Goal: Communication & Community: Answer question/provide support

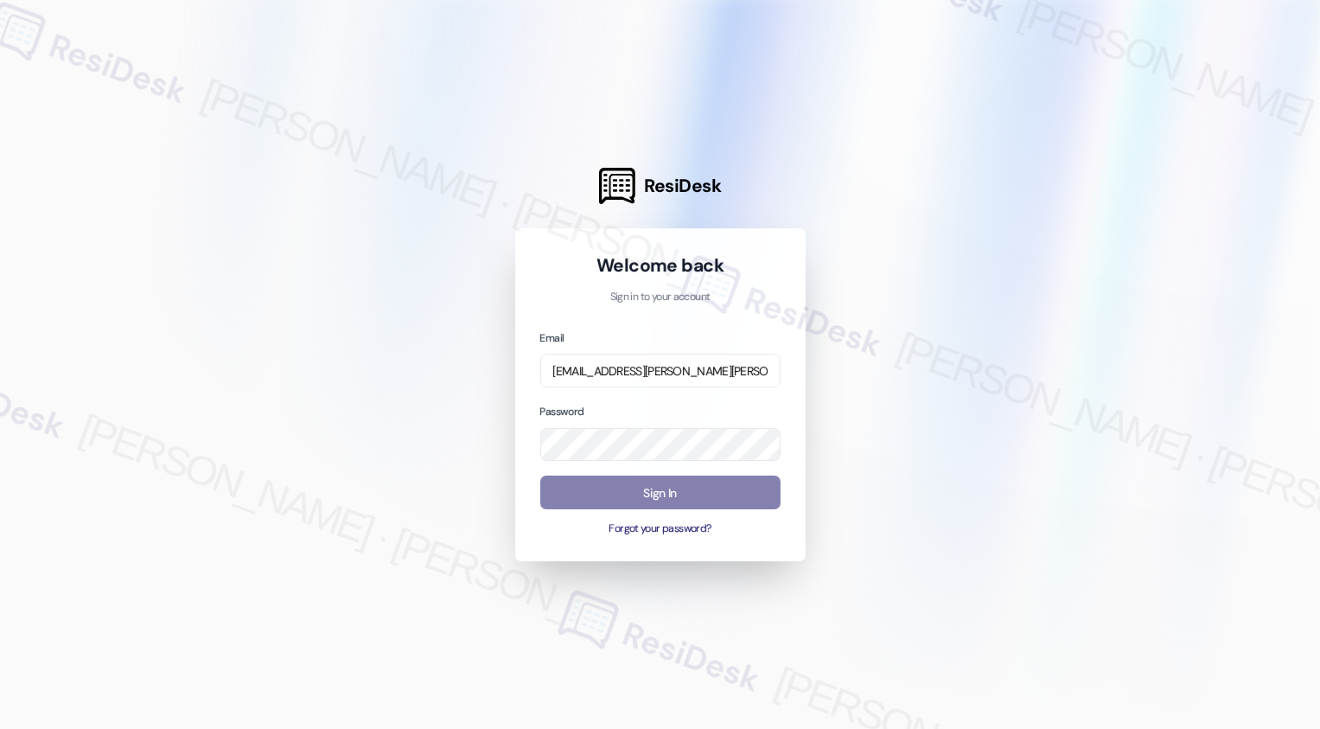
type input "[EMAIL_ADDRESS][PERSON_NAME][PERSON_NAME][DOMAIN_NAME]"
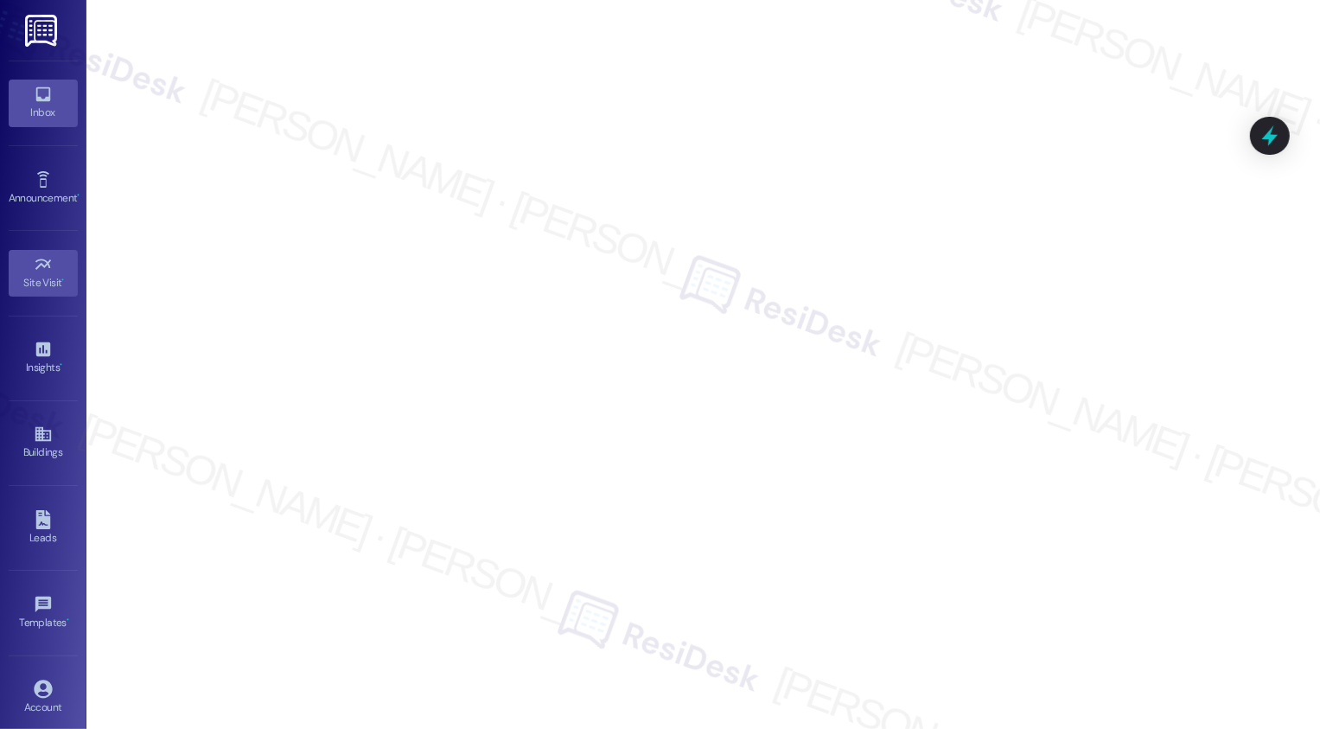
click at [34, 102] on icon at bounding box center [43, 94] width 19 height 19
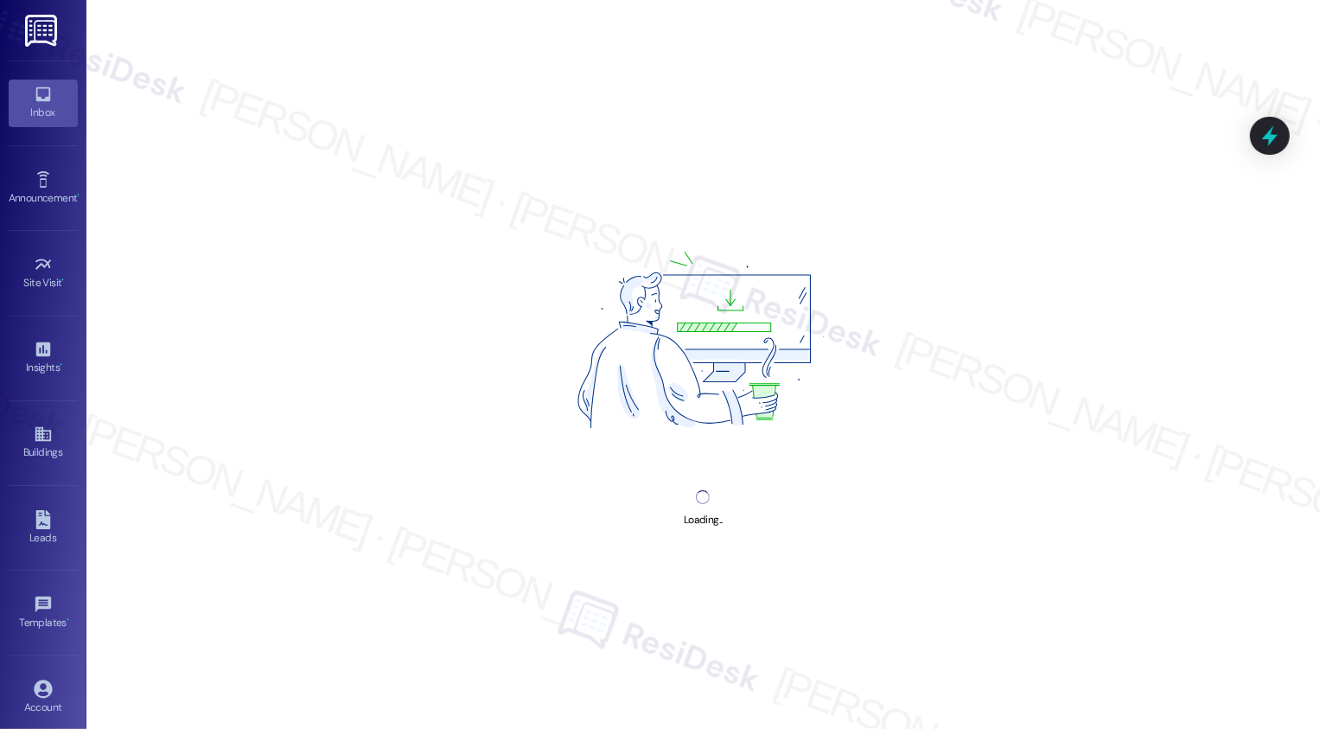
click at [34, 102] on icon at bounding box center [43, 94] width 19 height 19
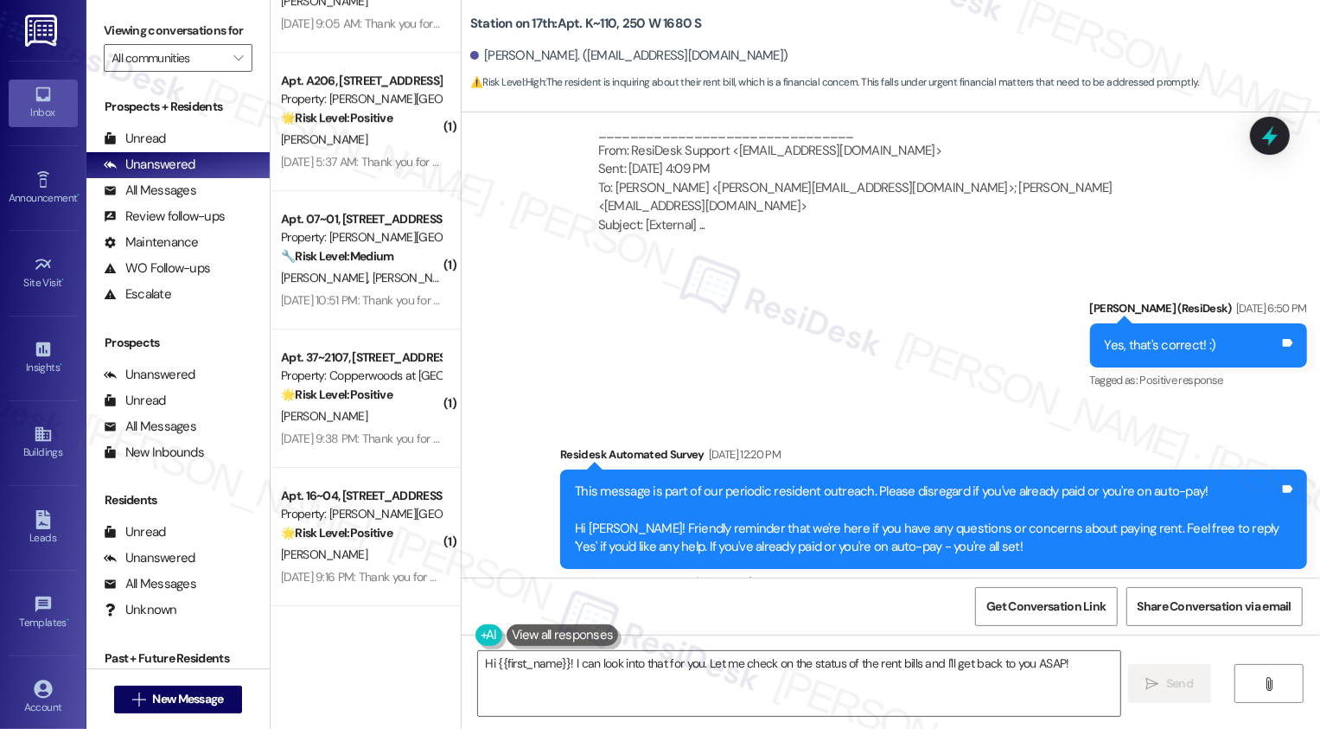
scroll to position [4113, 0]
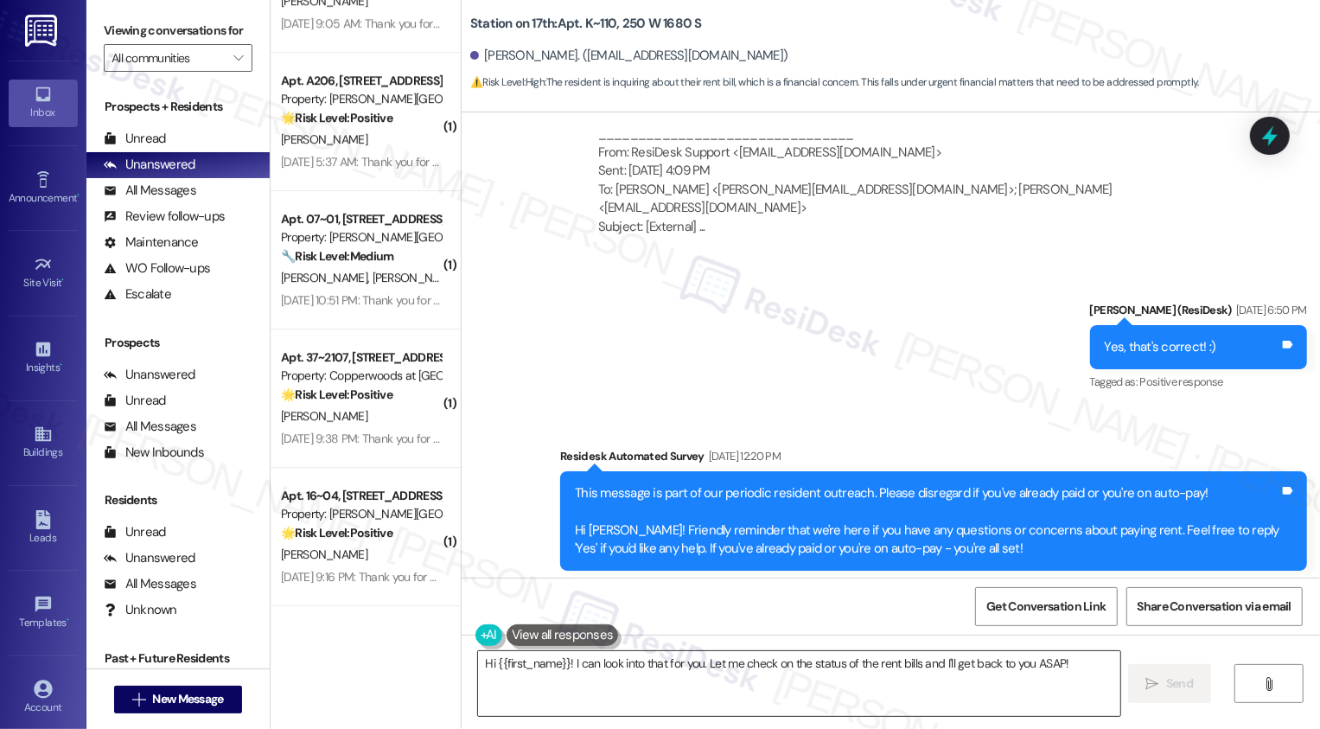
click at [613, 681] on textarea "Hi {{first_name}}! I can look into that for you. Let me check on the status of …" at bounding box center [799, 683] width 642 height 65
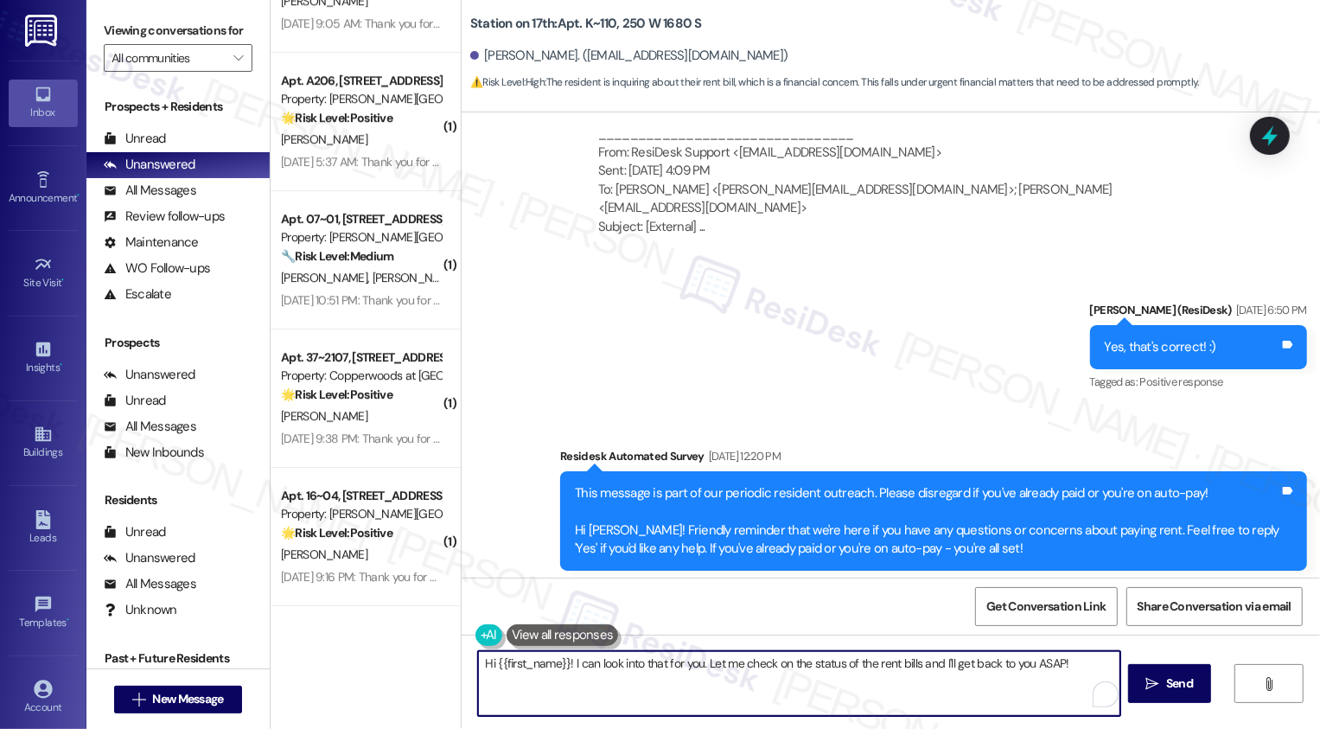
click at [651, 681] on textarea "Hi {{first_name}}! I can look into that for you. Let me check on the status of …" at bounding box center [799, 683] width 642 height 65
drag, startPoint x: 566, startPoint y: 661, endPoint x: 609, endPoint y: 705, distance: 61.1
click at [609, 706] on textarea "Hi {{first_name}}! I can look into that for you. Let me check on the status of …" at bounding box center [799, 683] width 642 height 65
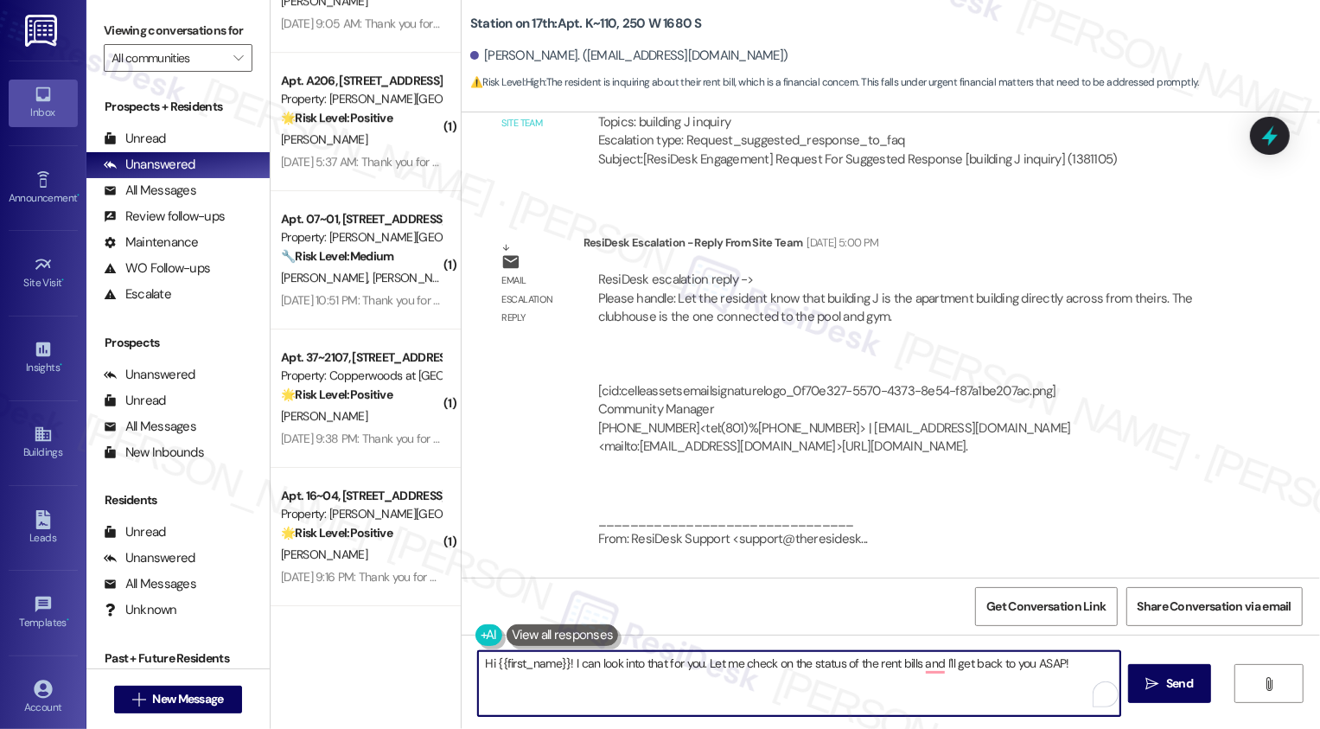
scroll to position [2662, 0]
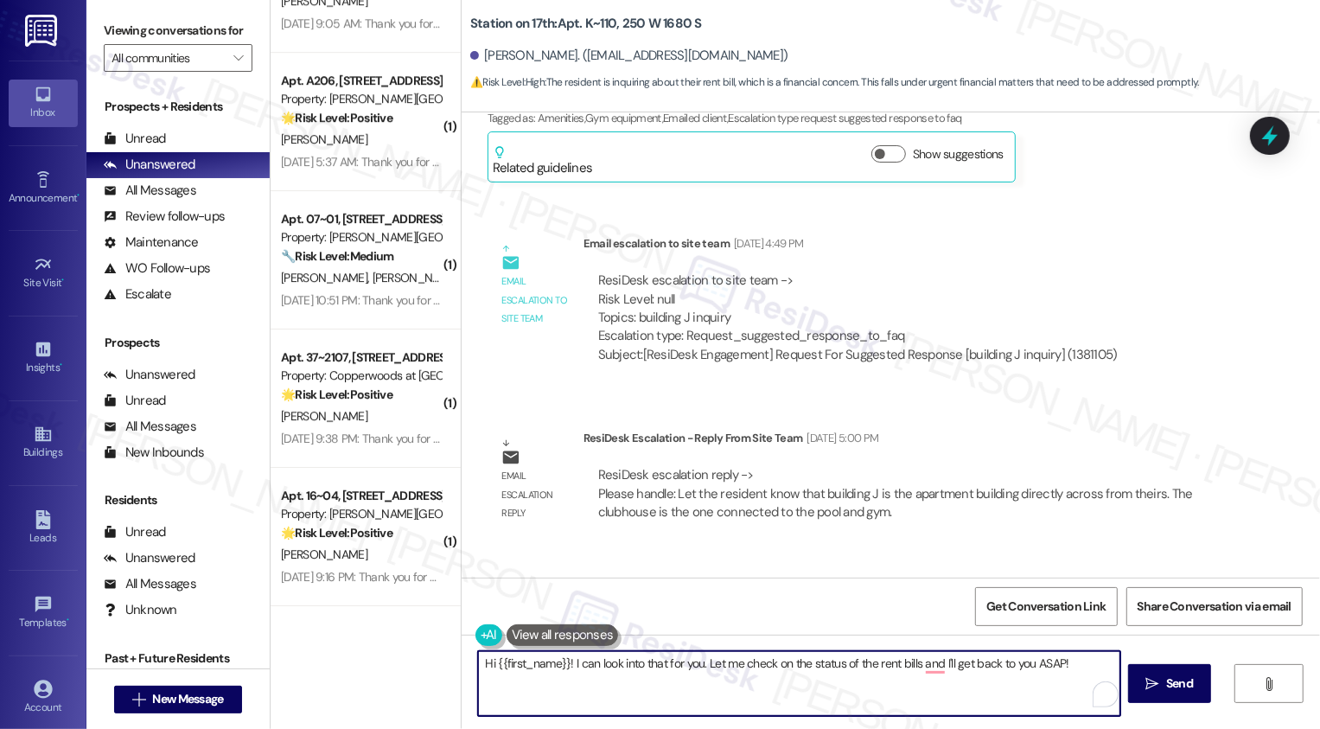
click at [613, 670] on textarea "Hi {{first_name}}! I can look into that for you. Let me check on the status of …" at bounding box center [799, 683] width 642 height 65
drag, startPoint x: 567, startPoint y: 668, endPoint x: 602, endPoint y: 715, distance: 58.1
click at [602, 715] on textarea "Hi {{first_name}}! I can look into that for you. Let me check on the status of …" at bounding box center [799, 683] width 642 height 65
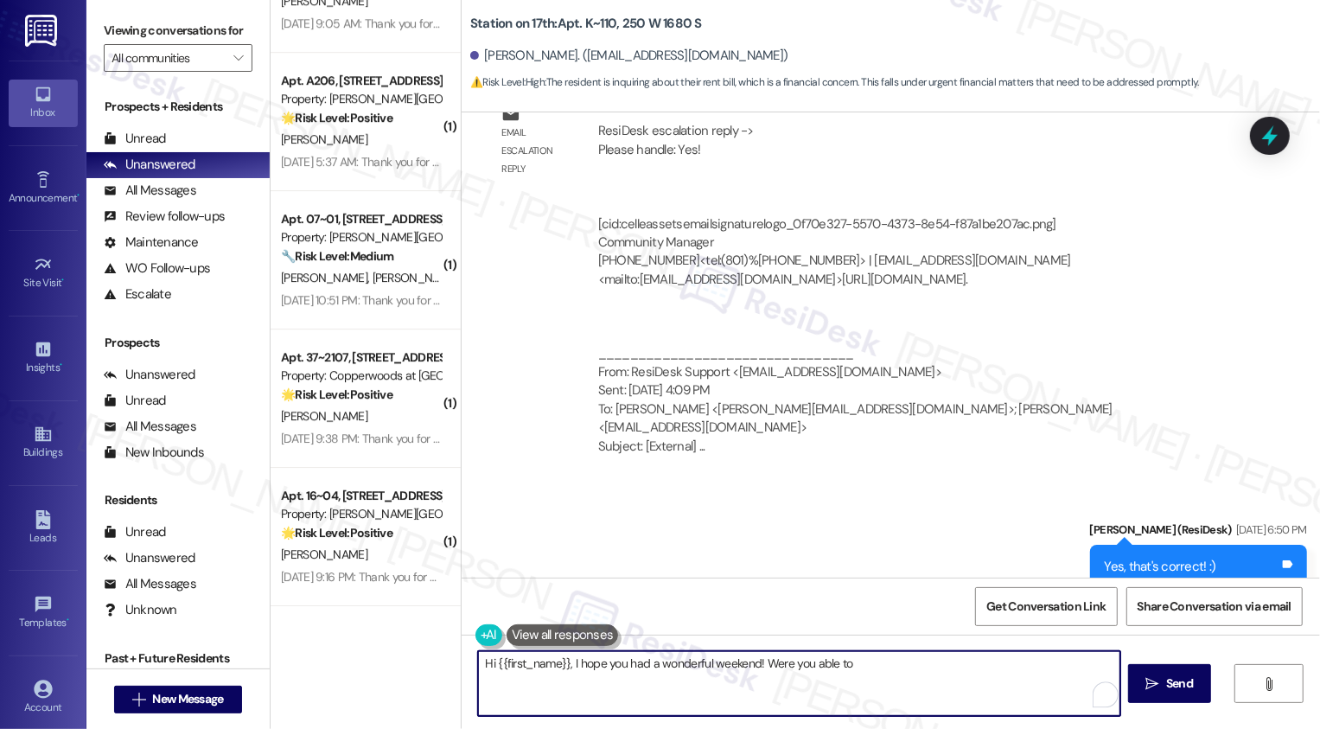
scroll to position [4361, 0]
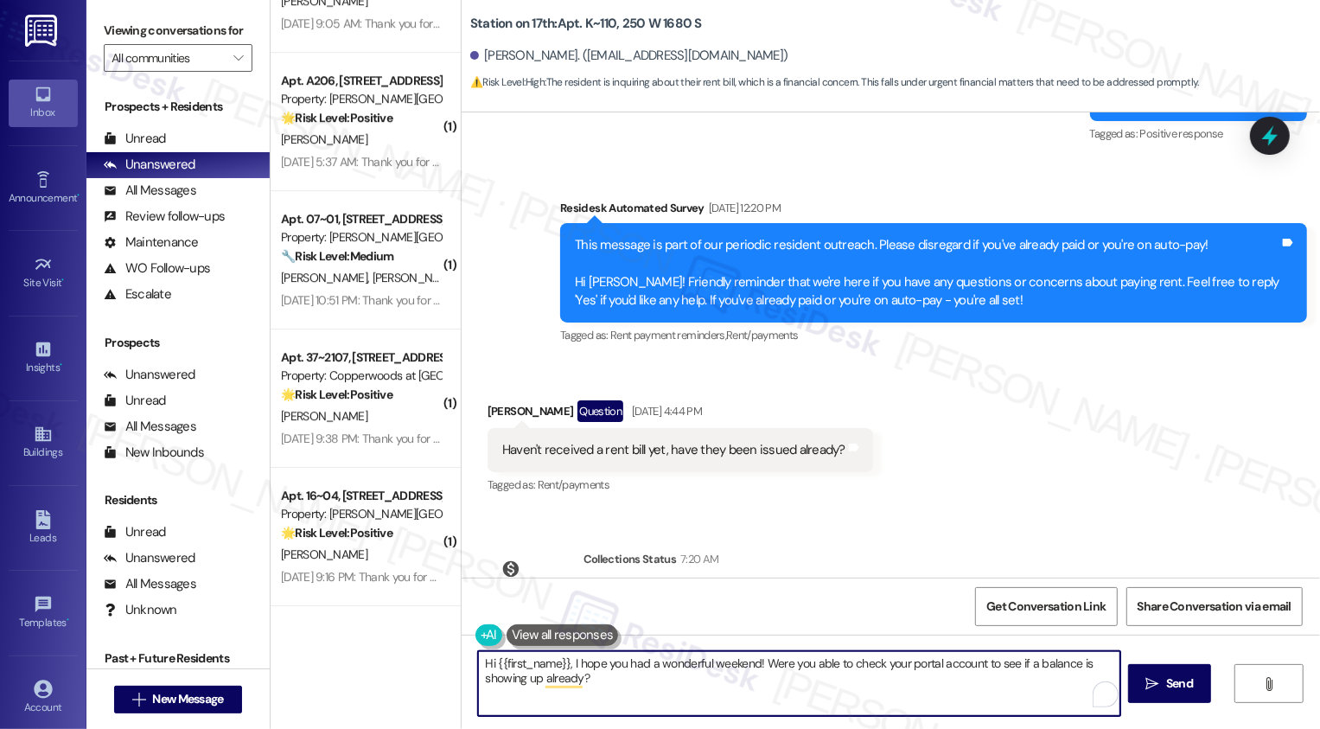
click at [1092, 662] on textarea "Hi {{first_name}}, I hope you had a wonderful weekend! Were you able to check y…" at bounding box center [799, 683] width 642 height 65
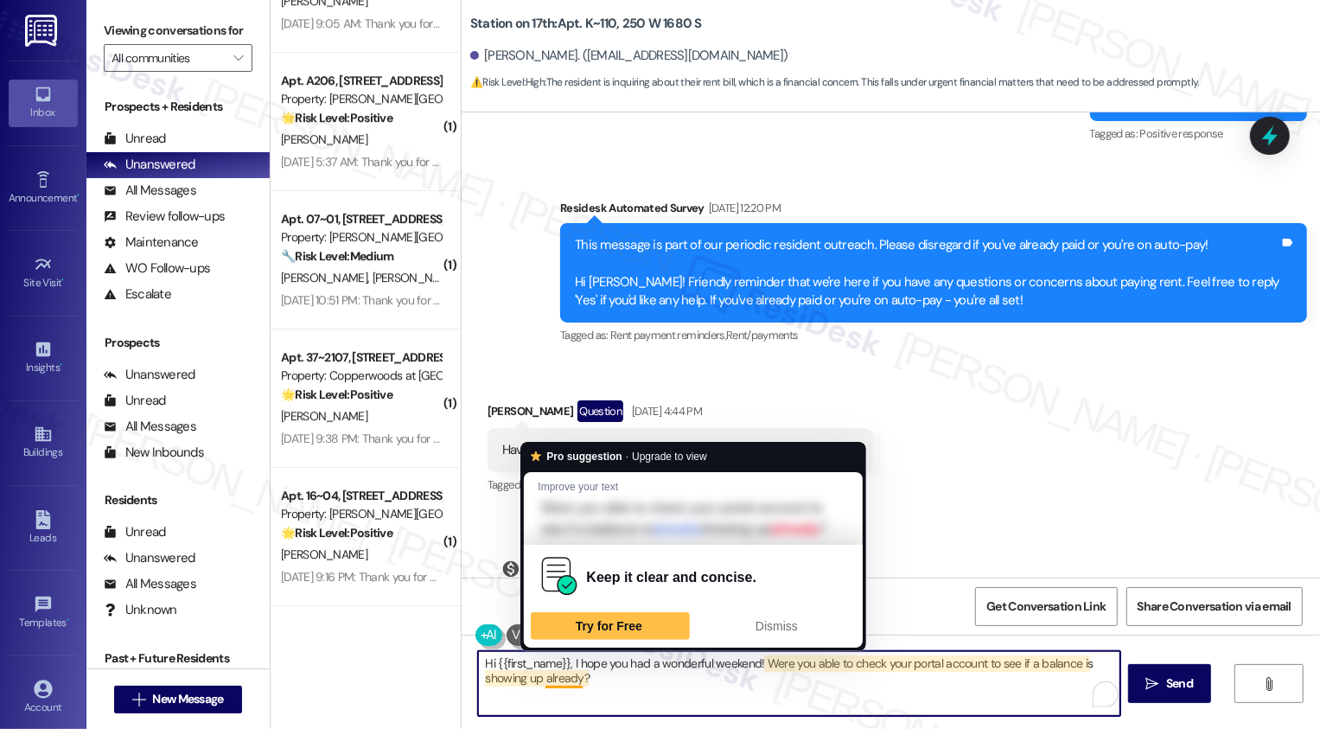
click at [556, 684] on textarea "Hi {{first_name}}, I hope you had a wonderful weekend! Were you able to check y…" at bounding box center [799, 683] width 642 height 65
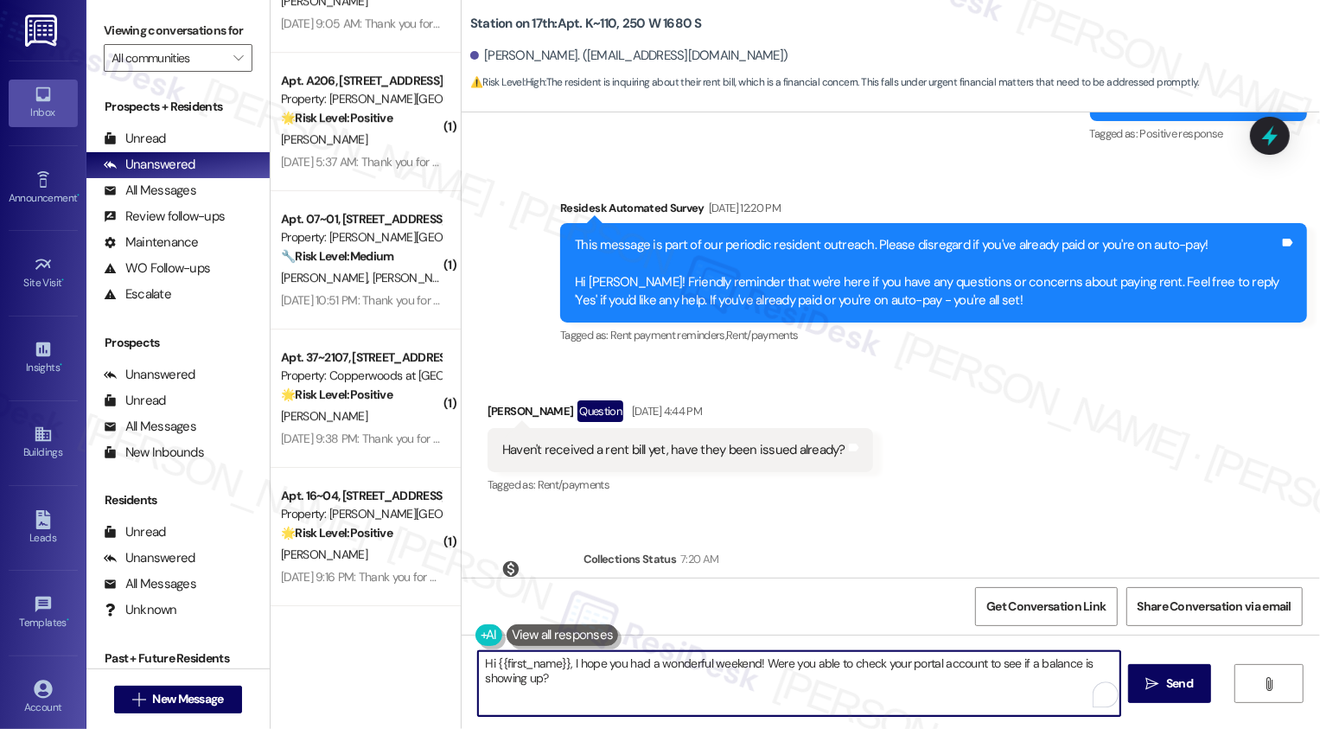
click at [1093, 654] on textarea "Hi {{first_name}}, I hope you had a wonderful weekend! Were you able to check y…" at bounding box center [799, 683] width 642 height 65
click at [1090, 663] on textarea "Hi {{first_name}}, I hope you had a wonderful weekend! Were you able to check y…" at bounding box center [799, 683] width 642 height 65
paste textarea "already"
click at [768, 694] on textarea "Hi {{first_name}}, I hope you had a wonderful weekend! Were you able to check y…" at bounding box center [799, 683] width 642 height 65
click at [596, 686] on textarea "Hi {{first_name}}, I hope you had a wonderful weekend! Were you able to check y…" at bounding box center [799, 683] width 642 height 65
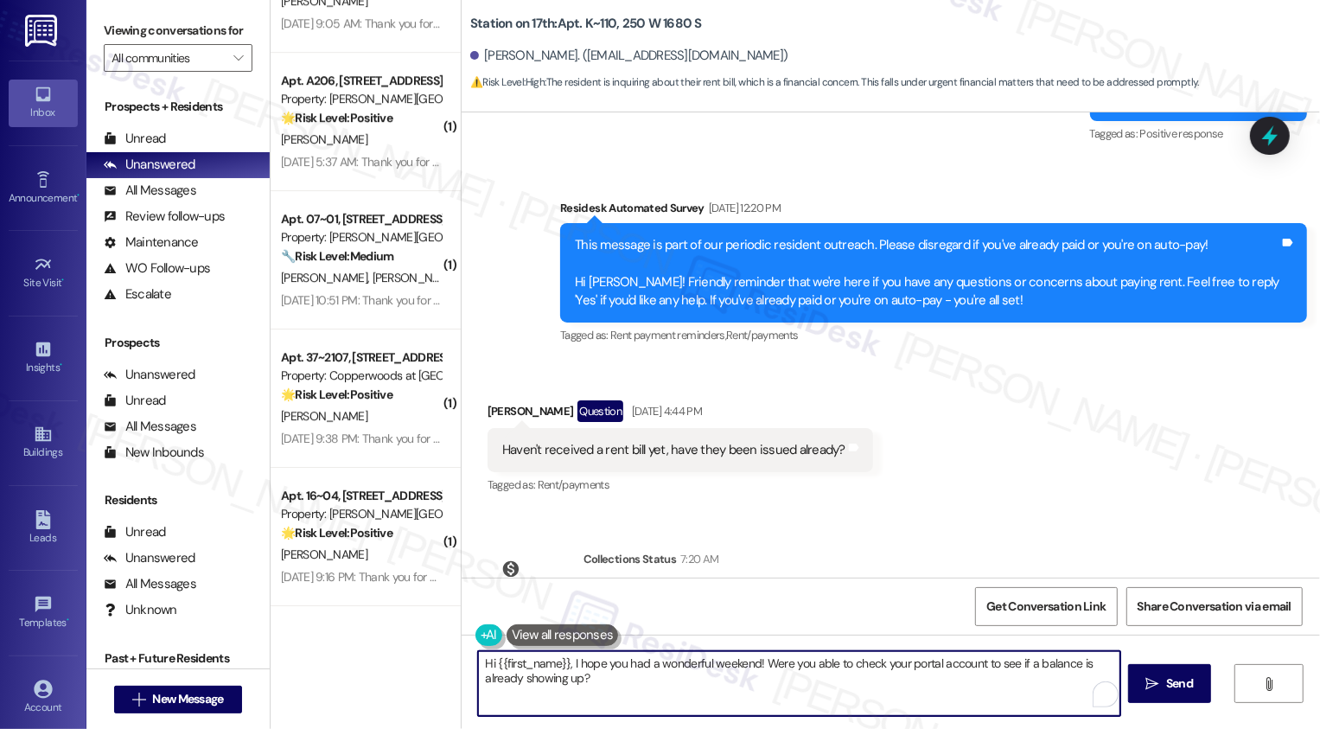
click at [645, 685] on textarea "Hi {{first_name}}, I hope you had a wonderful weekend! Were you able to check y…" at bounding box center [799, 683] width 642 height 65
type textarea "Hi {{first_name}}, I hope you had a wonderful weekend! Were you able to check y…"
click at [1146, 679] on icon "" at bounding box center [1152, 684] width 13 height 14
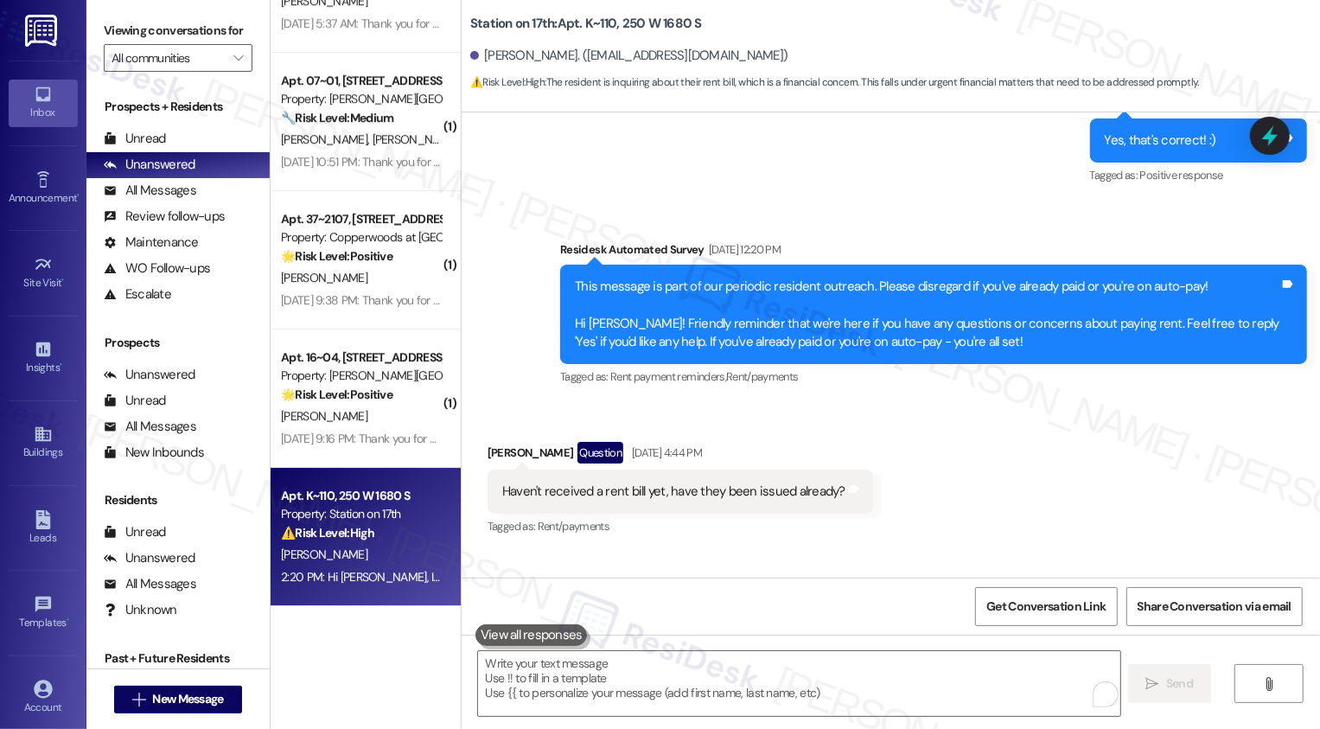
scroll to position [4499, 0]
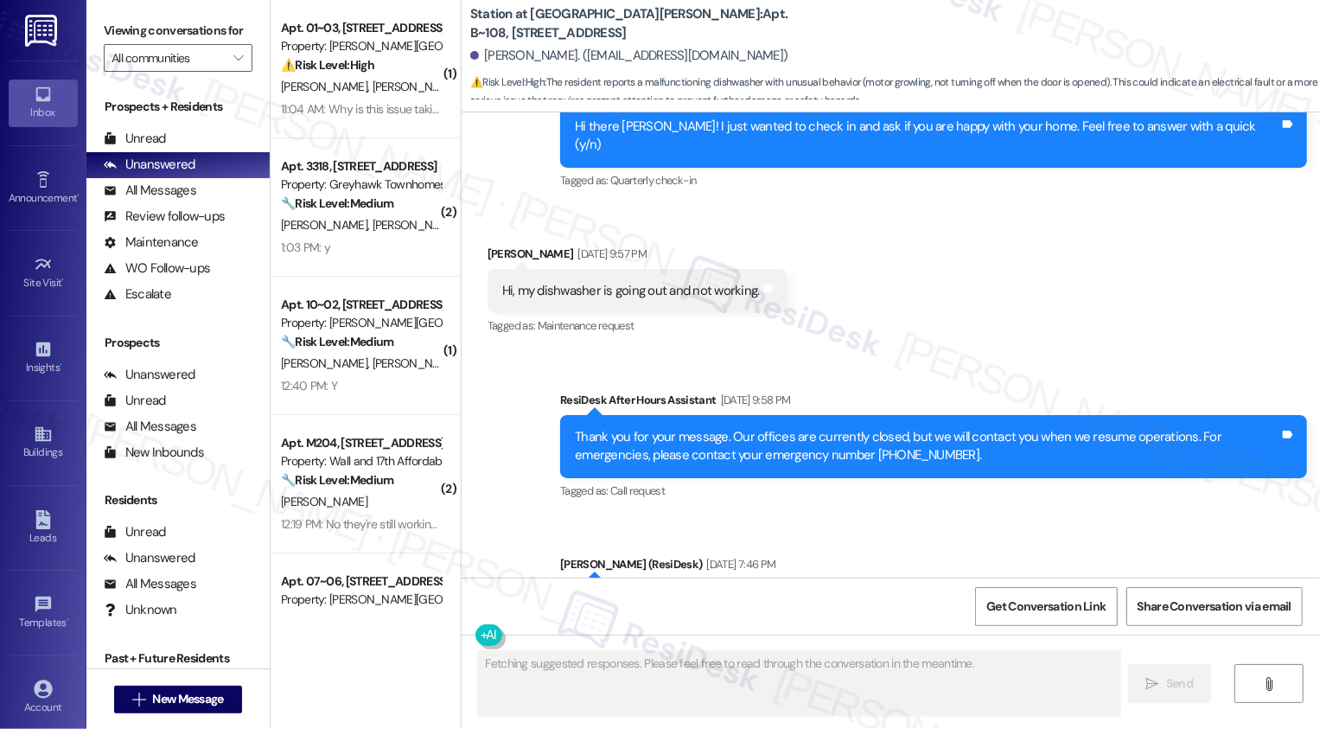
scroll to position [618, 0]
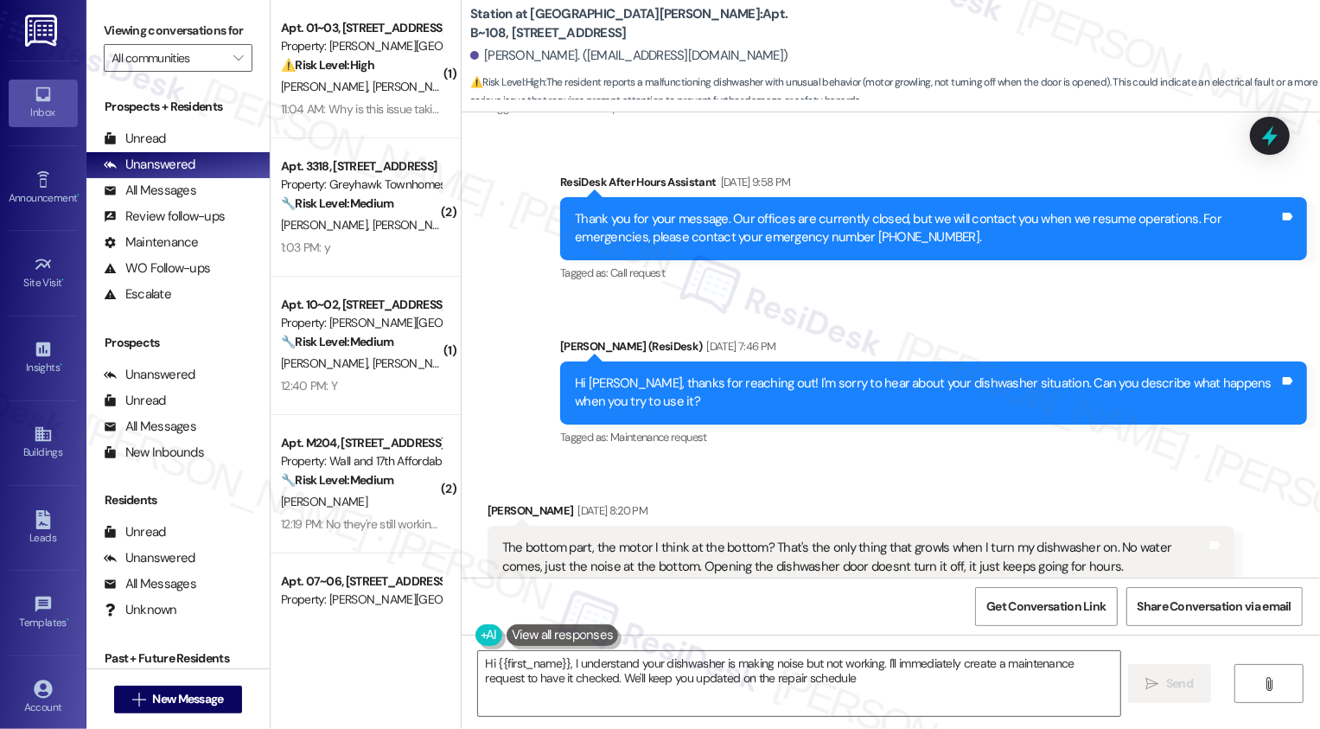
type textarea "Hi {{first_name}}, I understand your dishwasher is making noise but not working…"
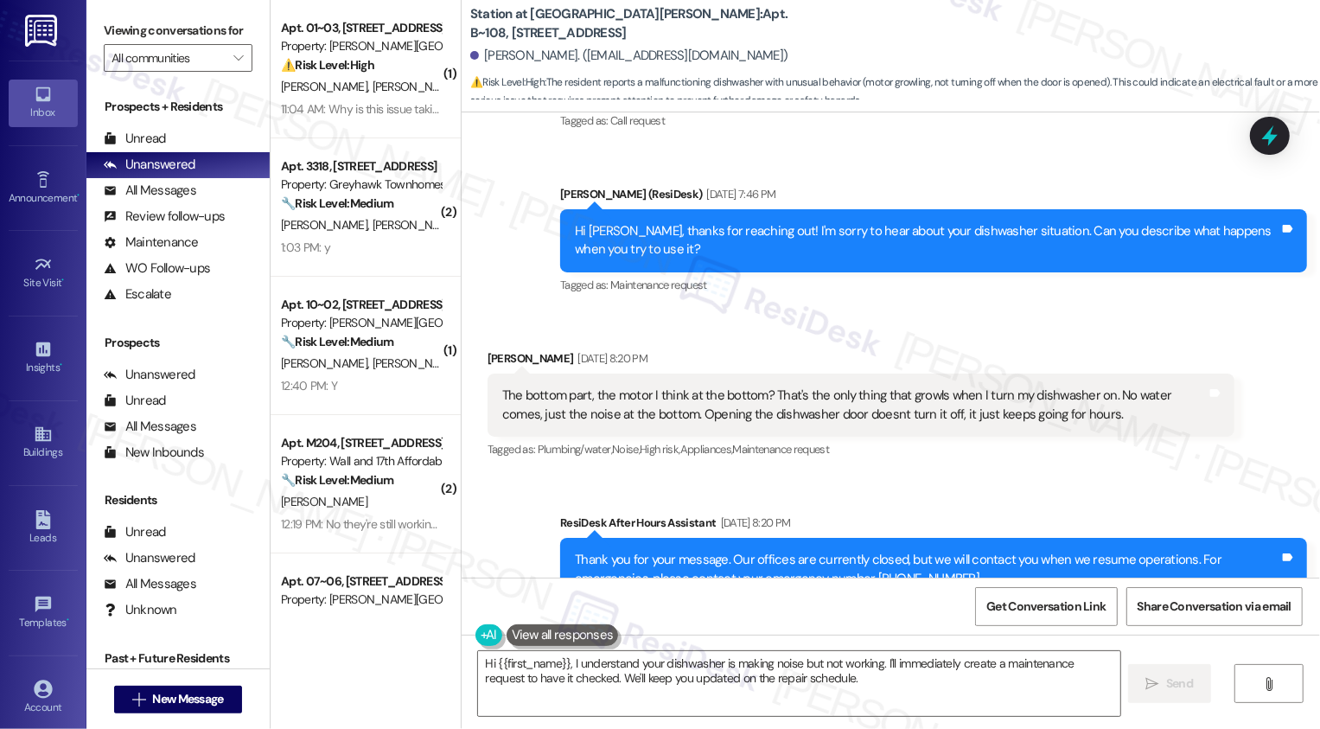
scroll to position [783, 0]
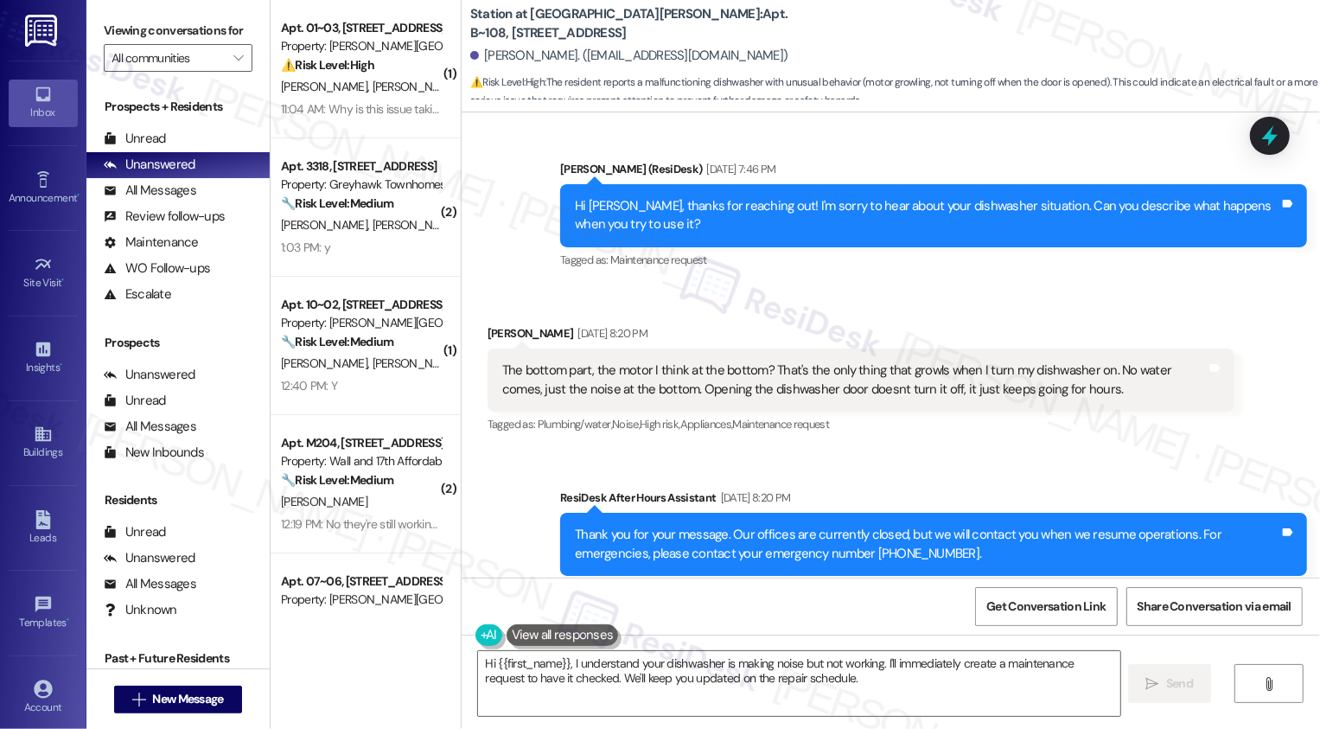
click at [654, 21] on b "Station at [GEOGRAPHIC_DATA][PERSON_NAME]: Apt. B~108, [STREET_ADDRESS]" at bounding box center [643, 23] width 346 height 37
copy b "108"
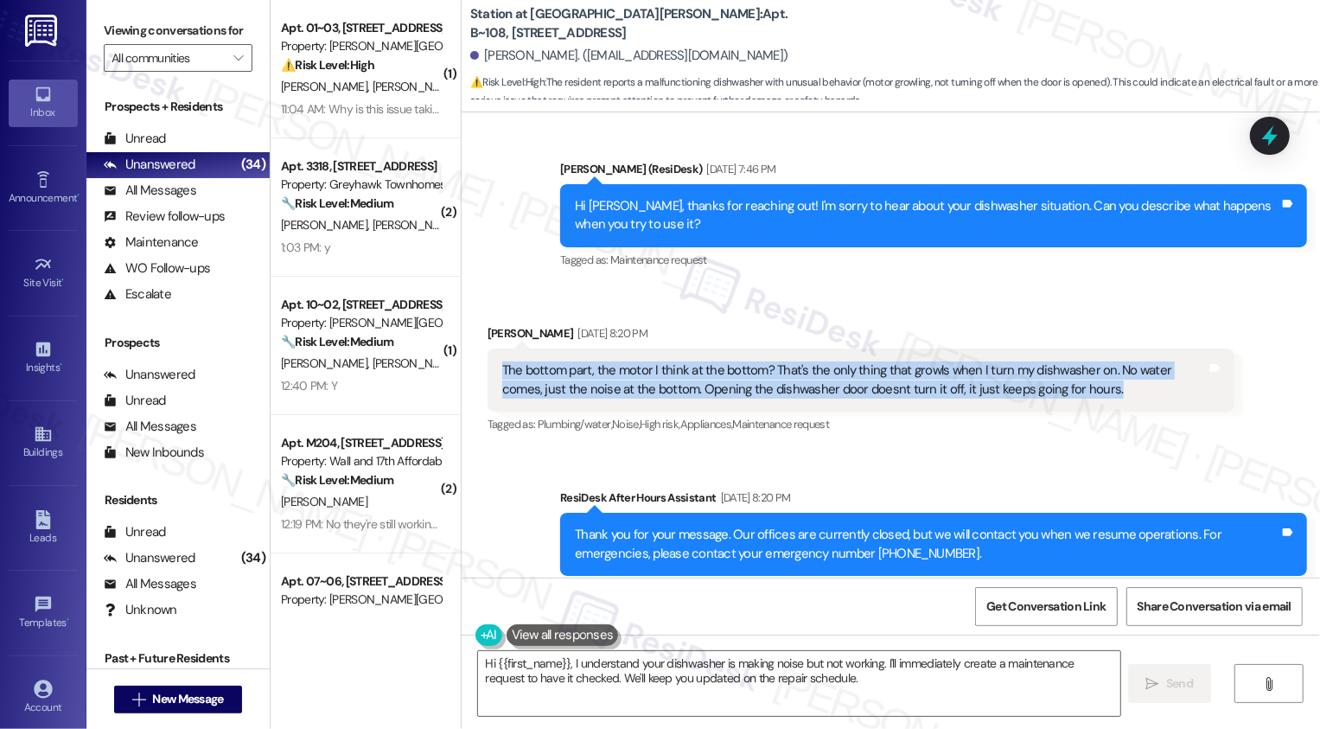
drag, startPoint x: 488, startPoint y: 330, endPoint x: 1051, endPoint y: 369, distance: 564.1
click at [1051, 369] on div "The bottom part, the motor I think at the bottom? That's the only thing that gr…" at bounding box center [861, 379] width 747 height 63
copy div "The bottom part, the motor I think at the bottom? That's the only thing that gr…"
click at [1127, 450] on div "Sent via SMS ResiDesk After Hours Assistant Aug 22, 2025 at 8:20 PM Thank you f…" at bounding box center [891, 532] width 858 height 164
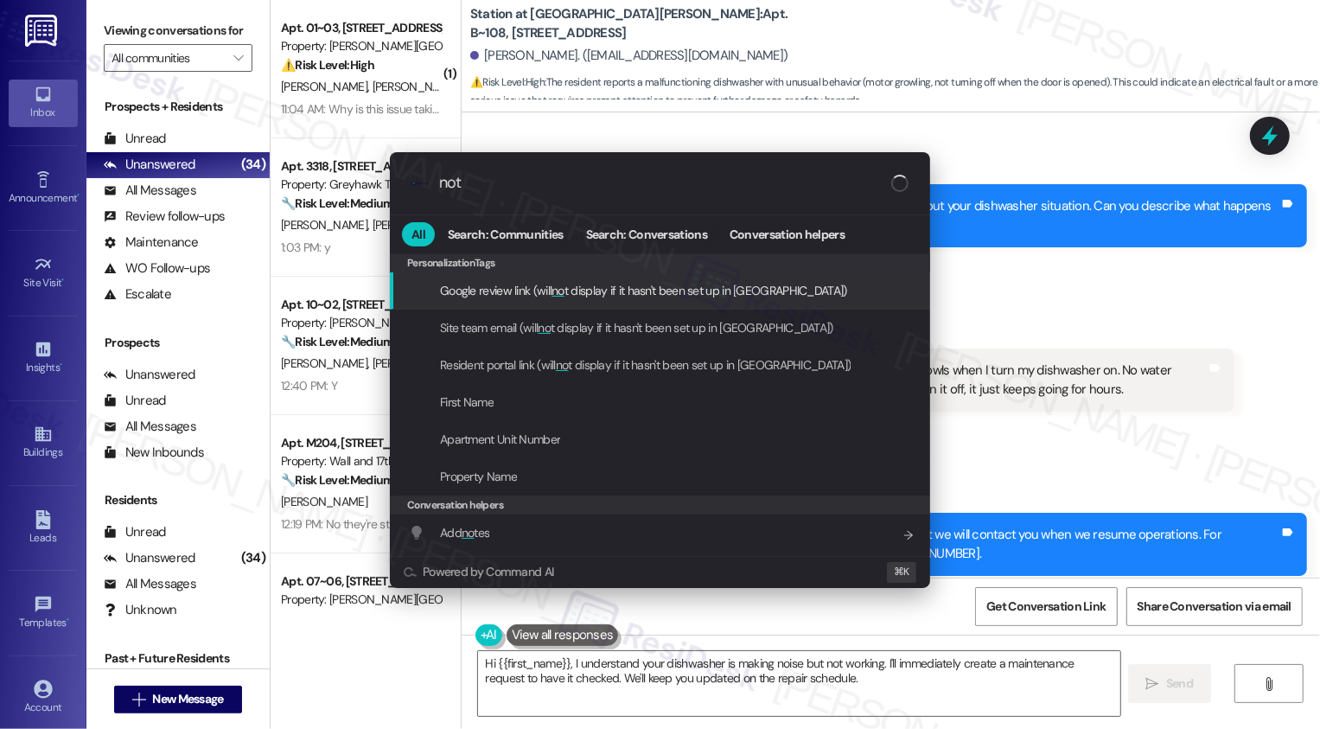
type input "note"
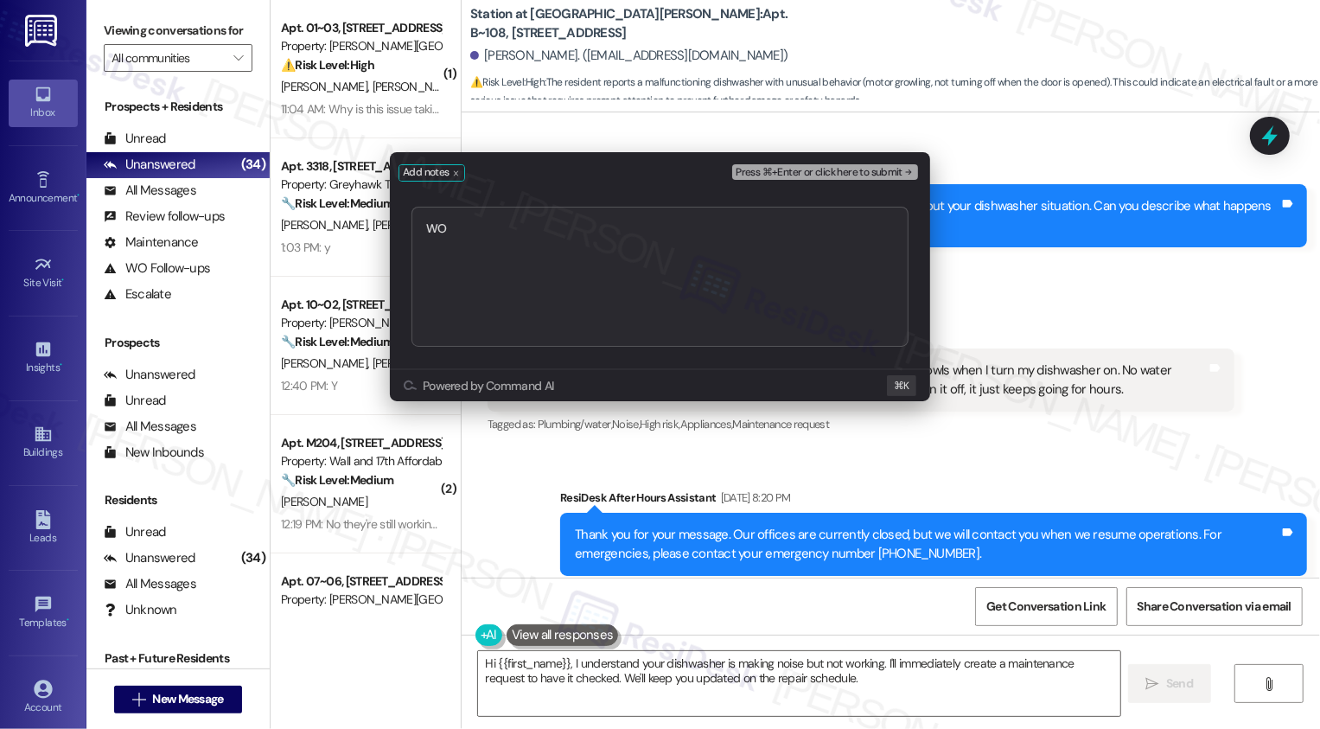
type textarea "WO 1961"
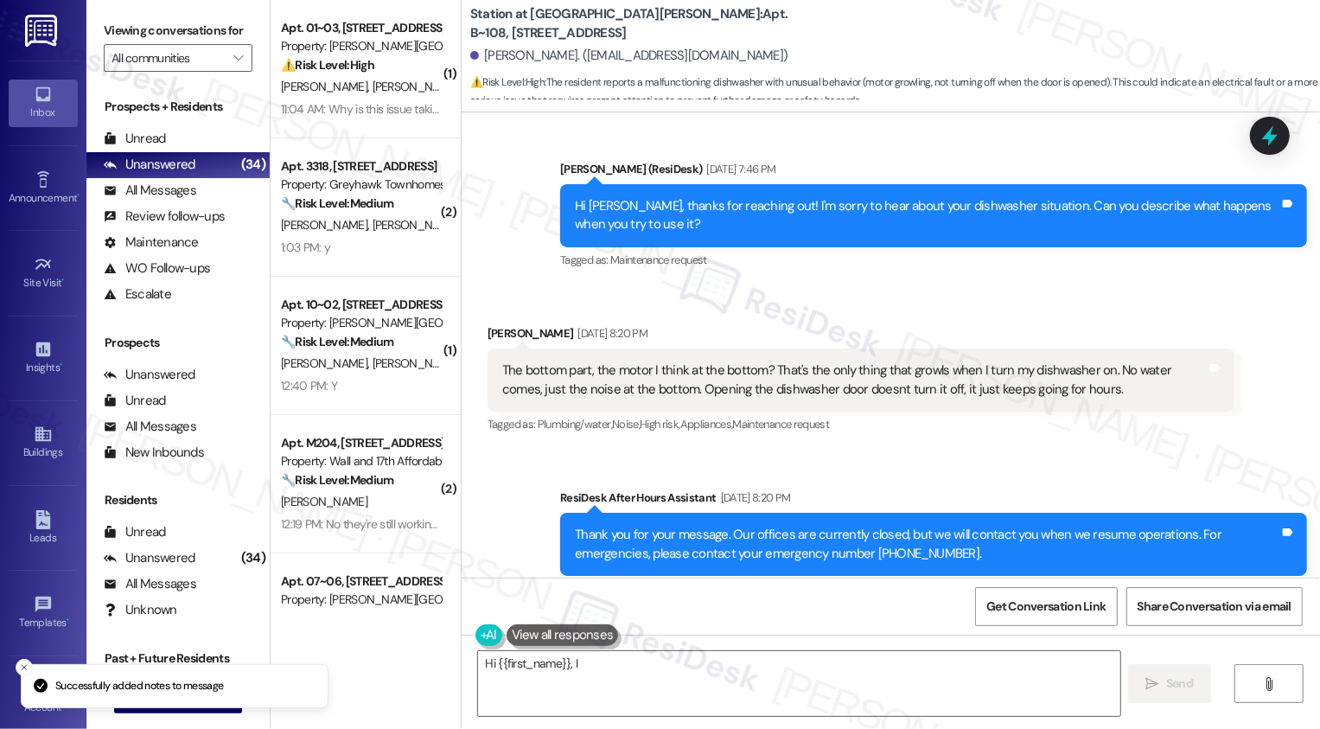
scroll to position [929, 0]
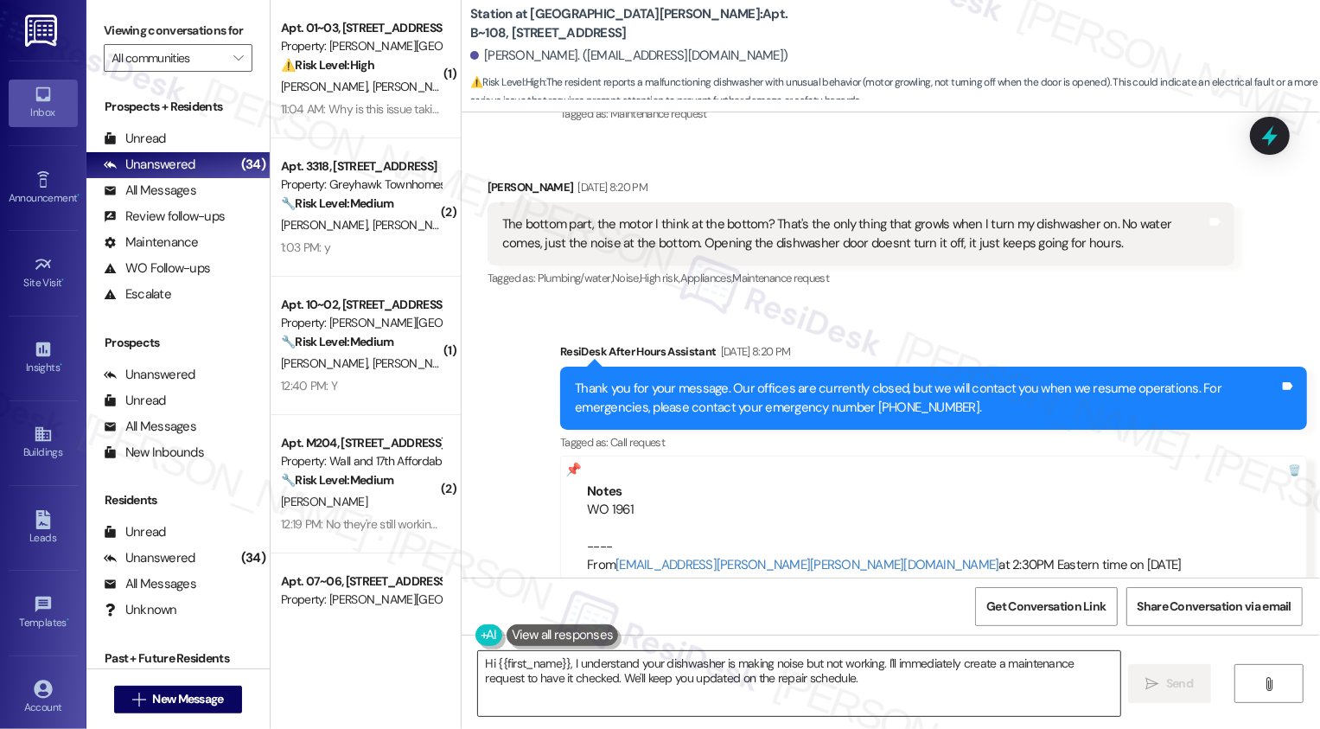
click at [647, 674] on textarea "Hi {{first_name}}, I understand your dishwasher is making noise but not working…" at bounding box center [799, 683] width 642 height 65
type textarea "n"
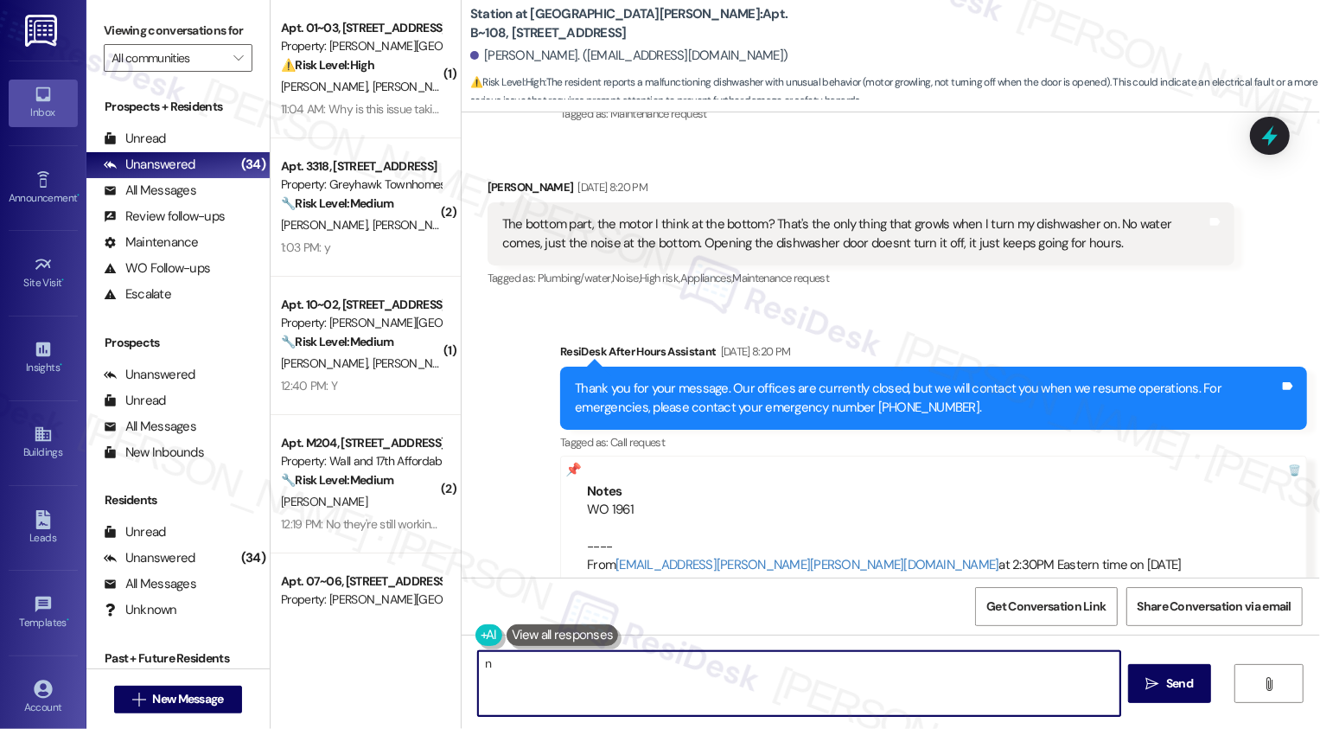
click at [704, 671] on textarea "n" at bounding box center [799, 683] width 642 height 65
click at [795, 681] on textarea "n" at bounding box center [799, 683] width 642 height 65
drag, startPoint x: 479, startPoint y: 660, endPoint x: 438, endPoint y: 660, distance: 40.6
click at [438, 660] on div "( 1 ) Apt. 01~03, 3931 East Cardon Lane Property: Porter Ranch Townhomes ⚠️ Ris…" at bounding box center [795, 364] width 1049 height 729
click at [532, 671] on textarea "Thank you for the" at bounding box center [799, 683] width 642 height 65
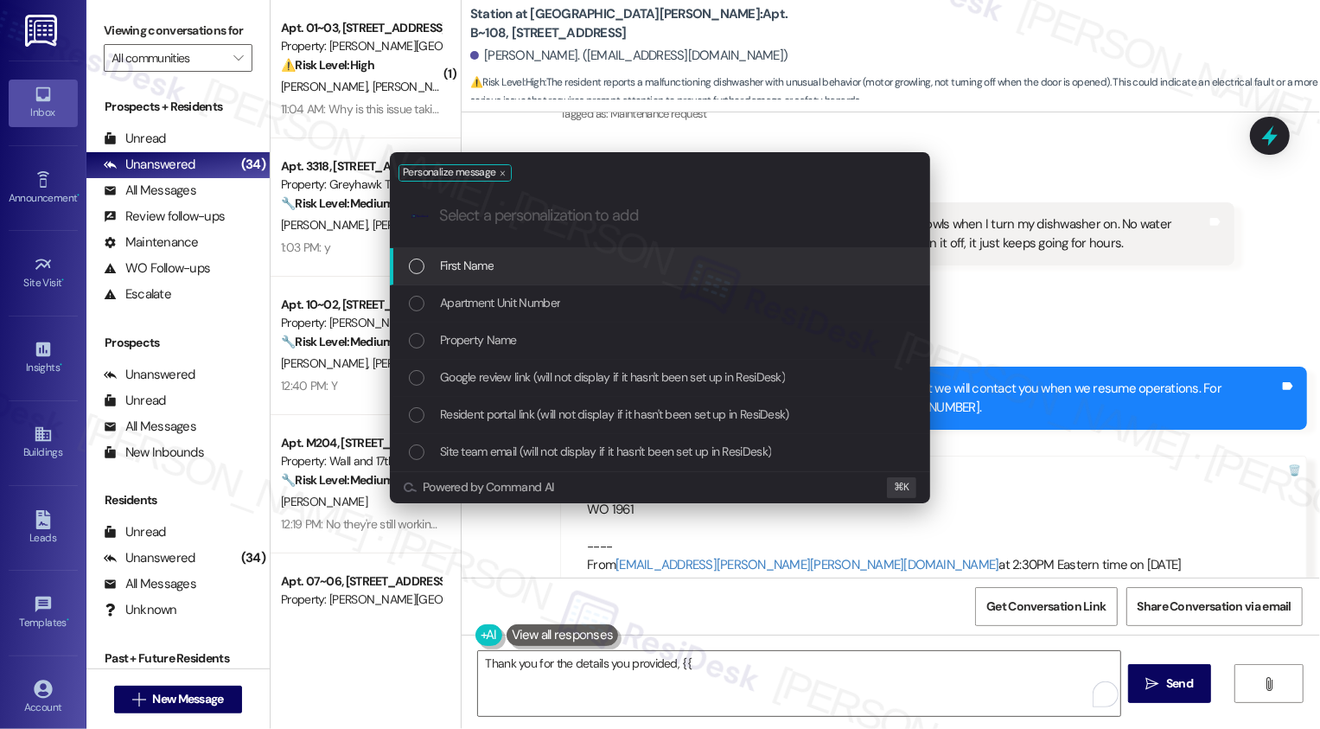
click at [416, 265] on div "List of options" at bounding box center [417, 266] width 16 height 16
click at [415, 265] on div "List of options" at bounding box center [417, 266] width 16 height 16
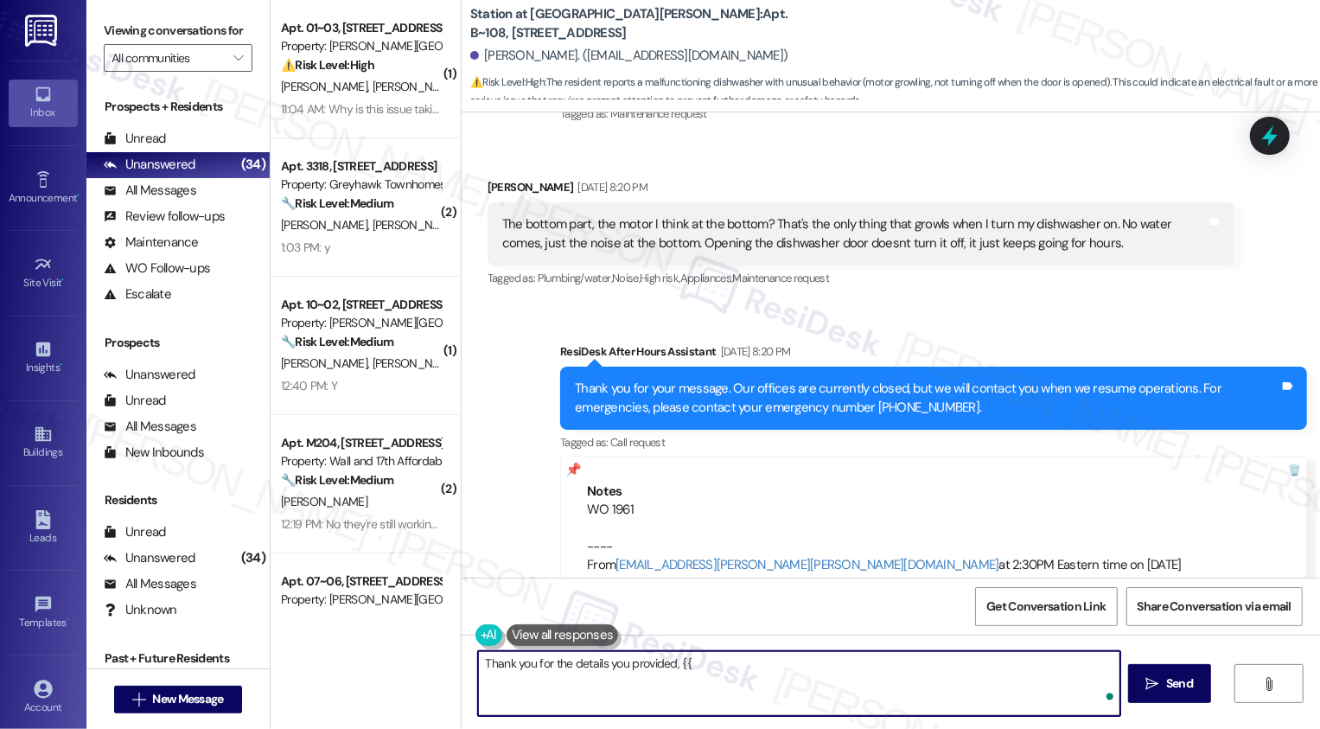
click at [726, 678] on textarea "Thank you for the details you provided, {{" at bounding box center [799, 683] width 642 height 65
click at [792, 668] on textarea "Thank you for the details you provided, {{first_name}}" at bounding box center [799, 683] width 642 height 65
type textarea "Thank you for the details you provided, {{first_name}}. I've gone ahead and sub…"
click at [727, 215] on div "The bottom part, the motor I think at the bottom? That's the only thing that gr…" at bounding box center [854, 233] width 705 height 37
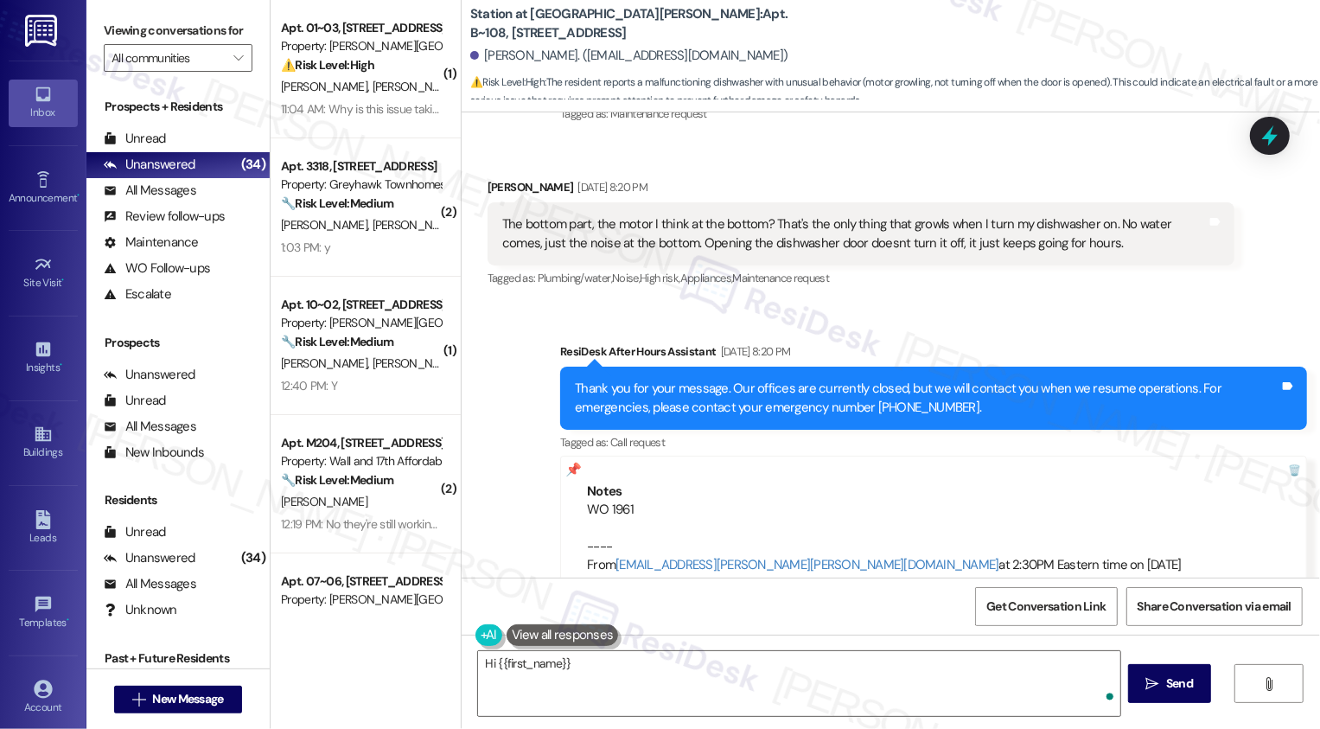
scroll to position [1068, 0]
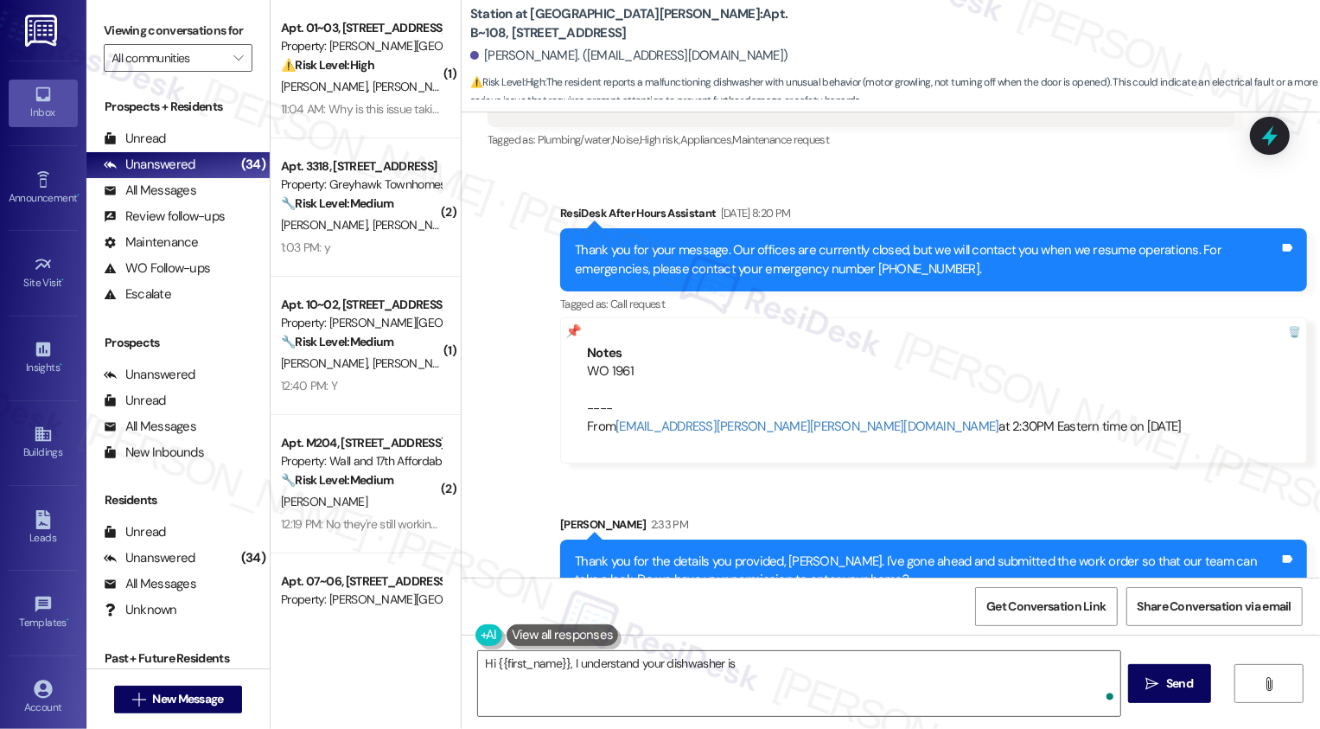
type textarea "Hi {{first_name}}, I understand your dishwasher is"
